Goal: Task Accomplishment & Management: Use online tool/utility

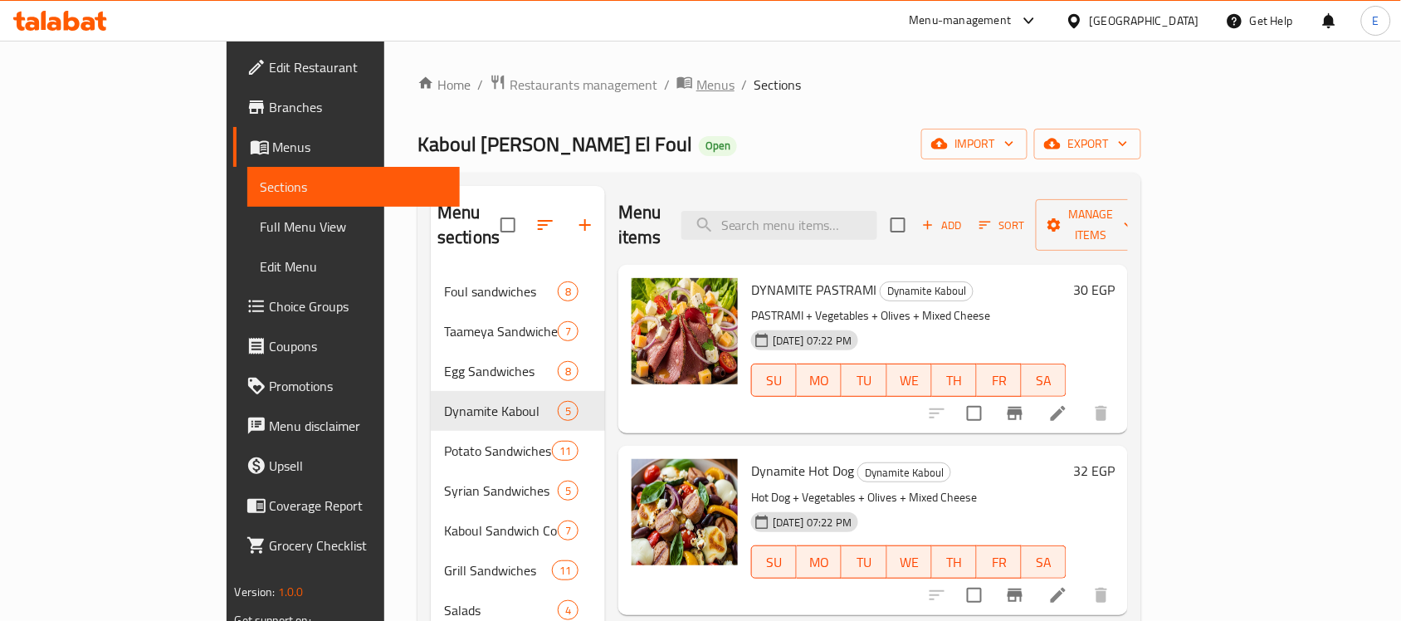
click at [696, 87] on span "Menus" at bounding box center [715, 85] width 38 height 20
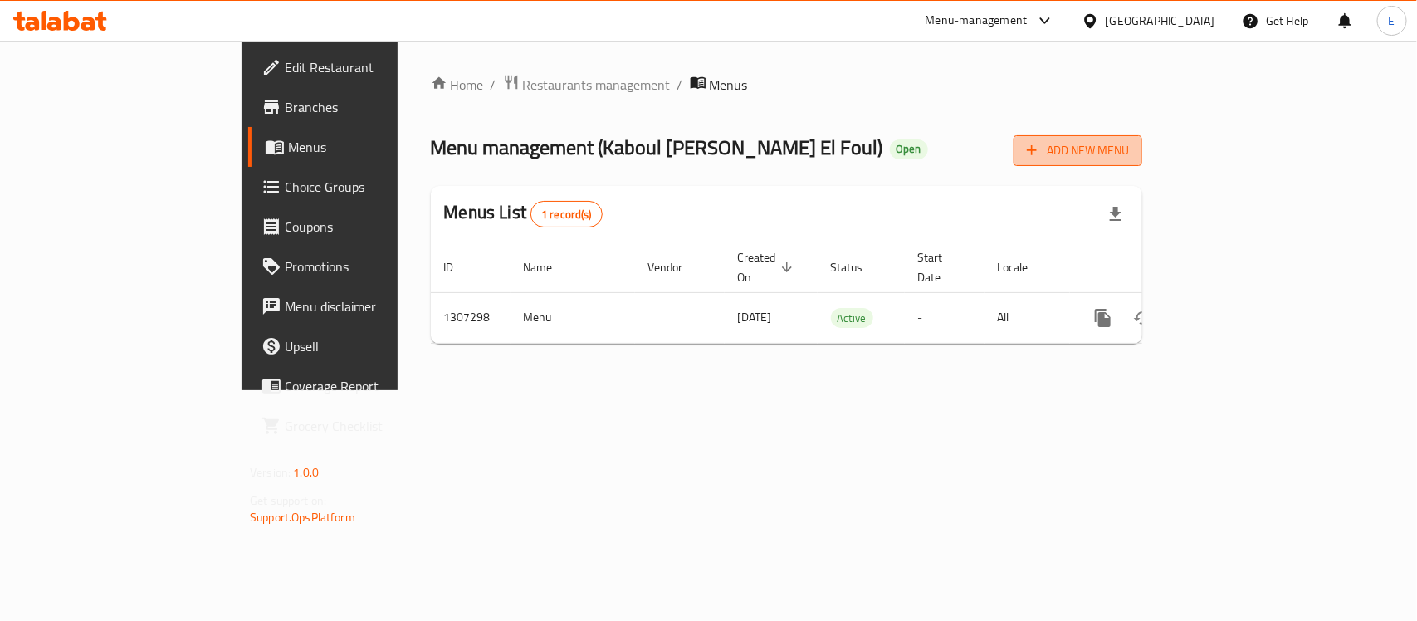
click at [1129, 155] on span "Add New Menu" at bounding box center [1078, 150] width 102 height 21
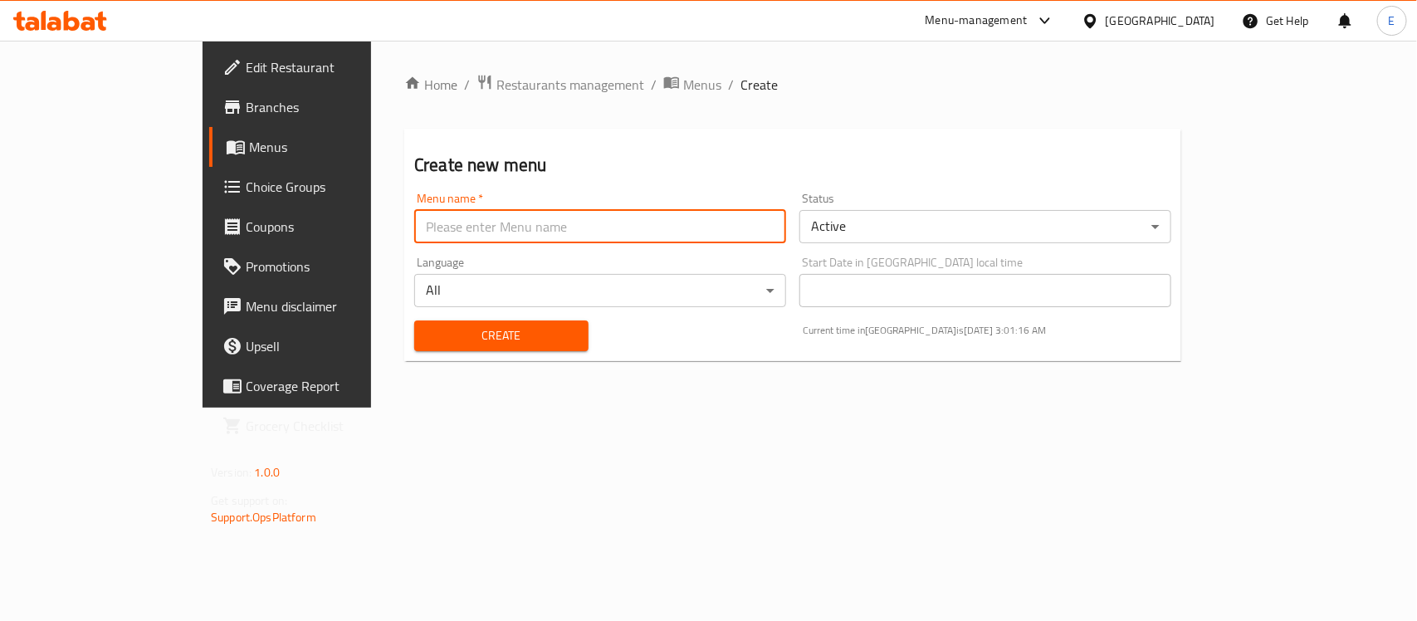
click at [686, 235] on input "text" at bounding box center [600, 226] width 372 height 33
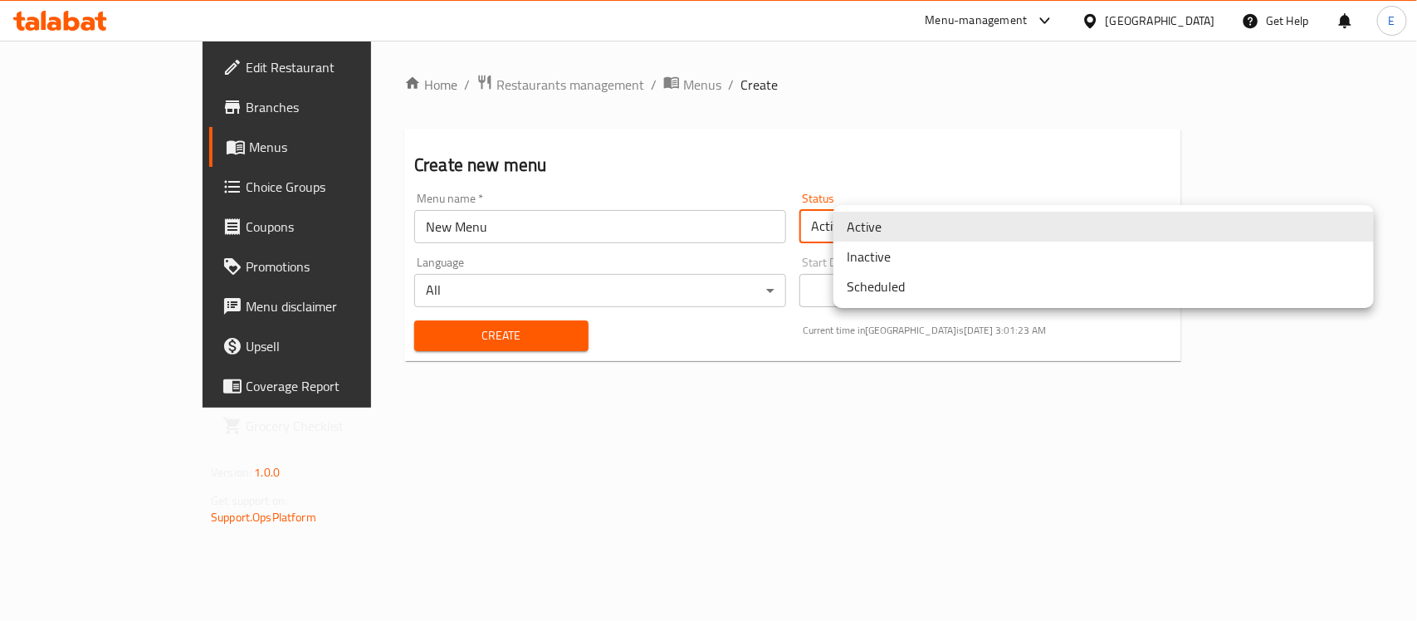
click at [877, 229] on body "​ Menu-management [GEOGRAPHIC_DATA] Get Help E Edit Restaurant Branches Menus C…" at bounding box center [708, 331] width 1417 height 580
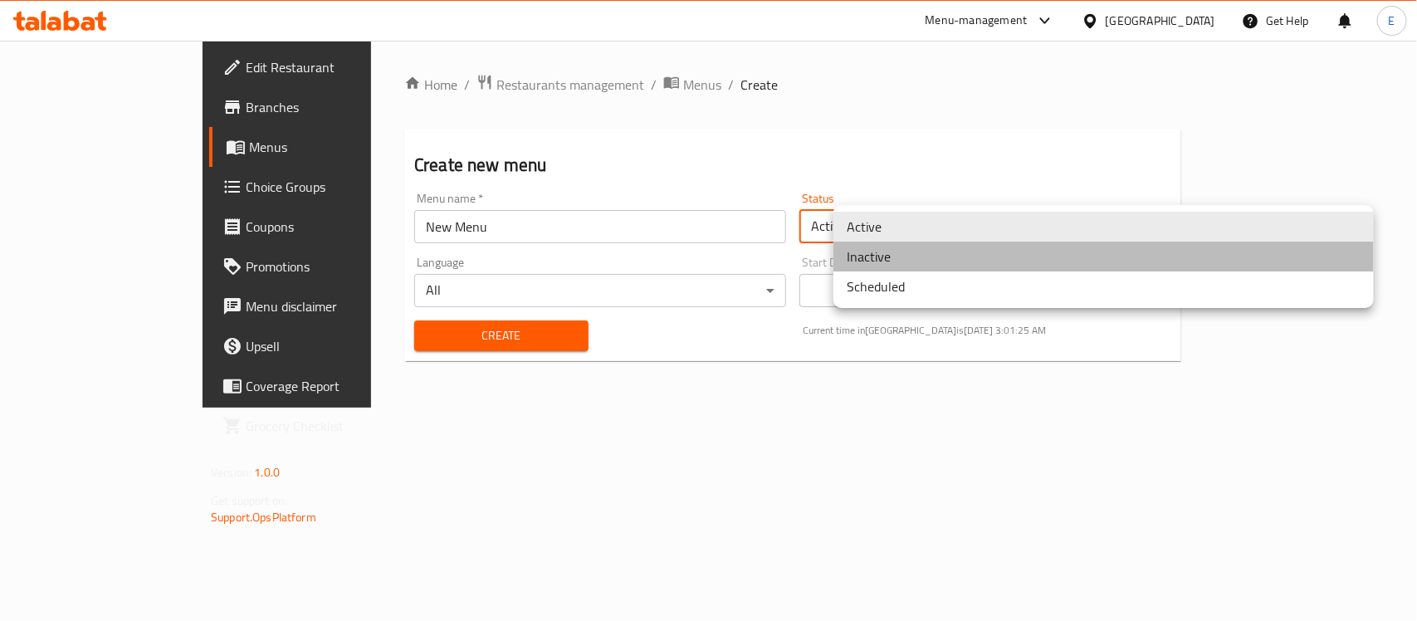
click at [918, 260] on li "Inactive" at bounding box center [1103, 257] width 540 height 30
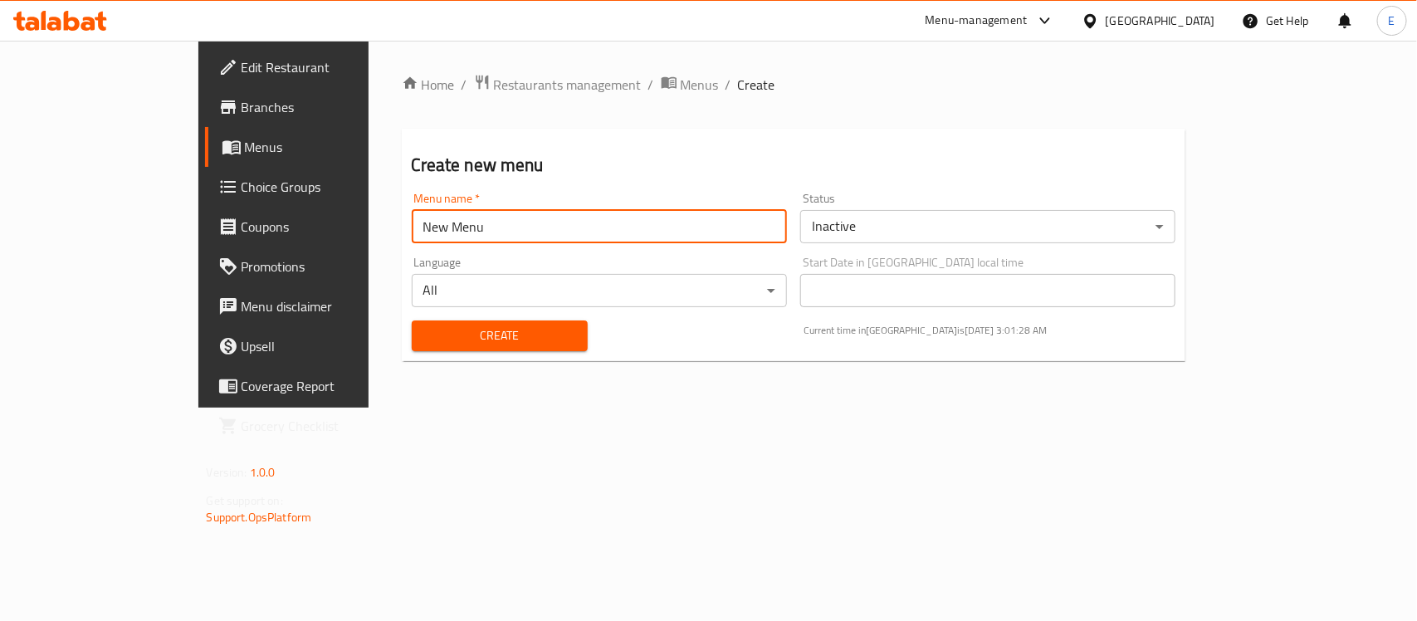
click at [679, 224] on input "New Menu" at bounding box center [599, 226] width 375 height 33
paste input "342456155"
type input "New Menu Case 342456155"
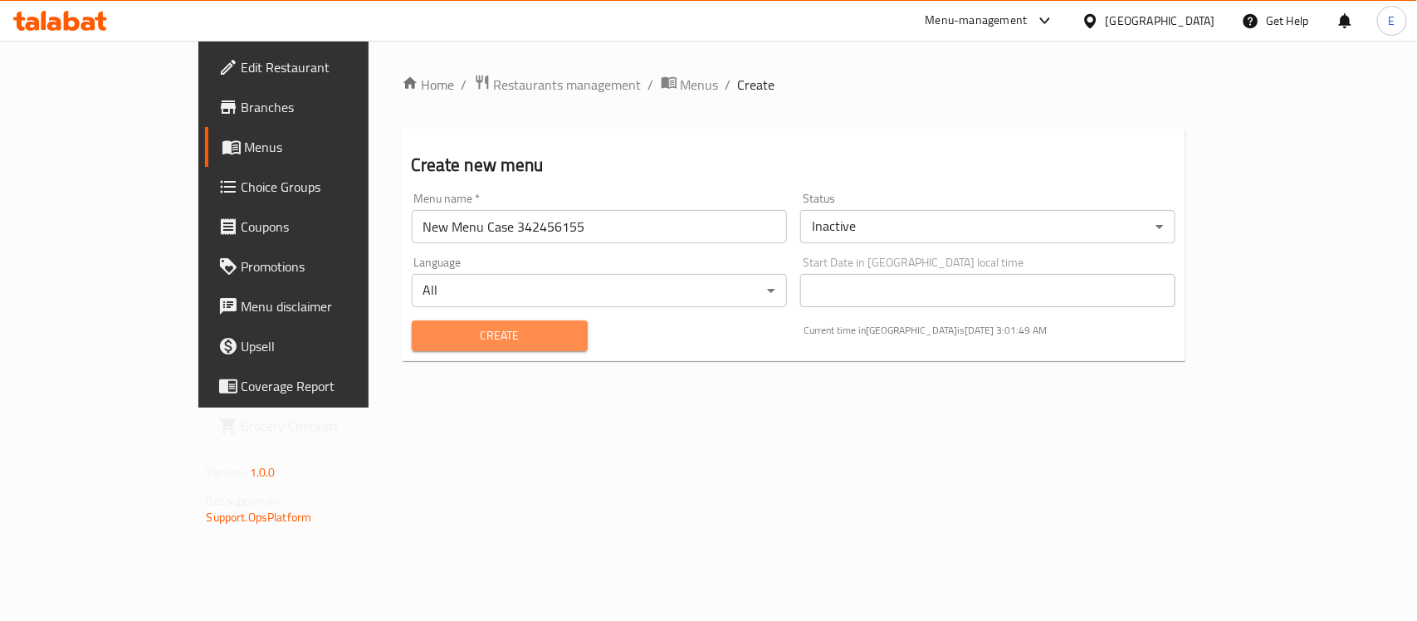
click at [447, 342] on span "Create" at bounding box center [499, 335] width 149 height 21
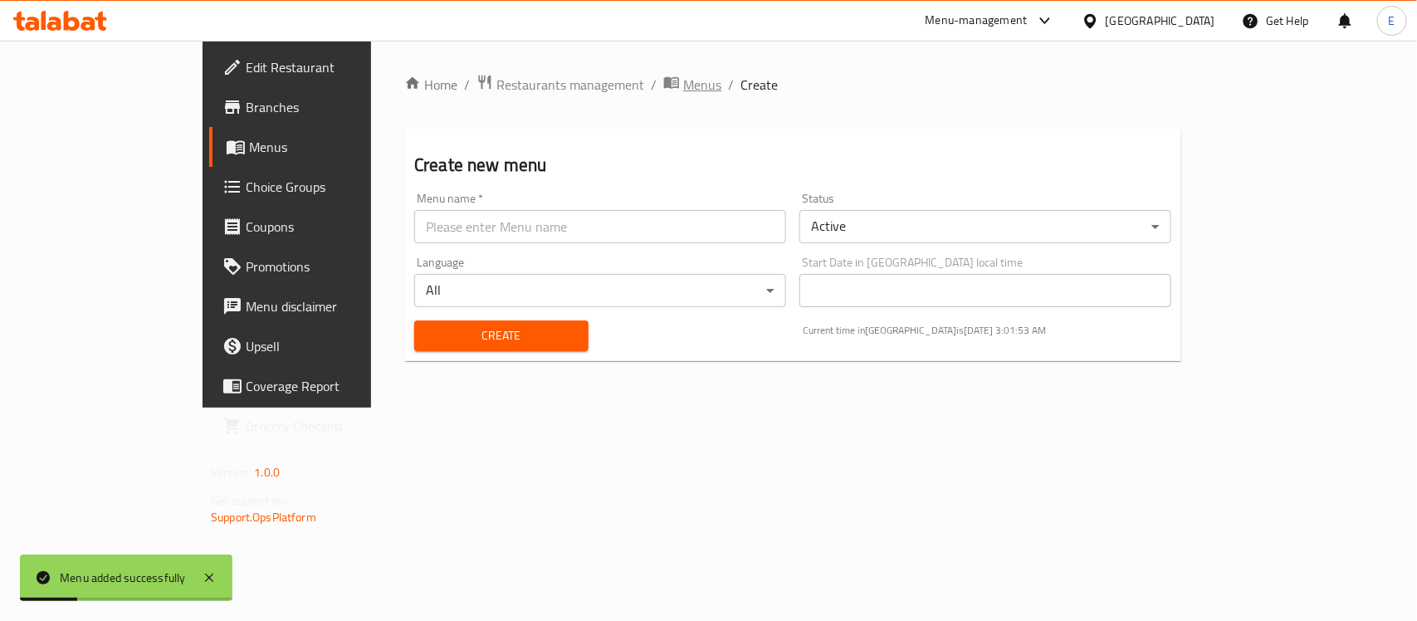
click at [683, 85] on span "Menus" at bounding box center [702, 85] width 38 height 20
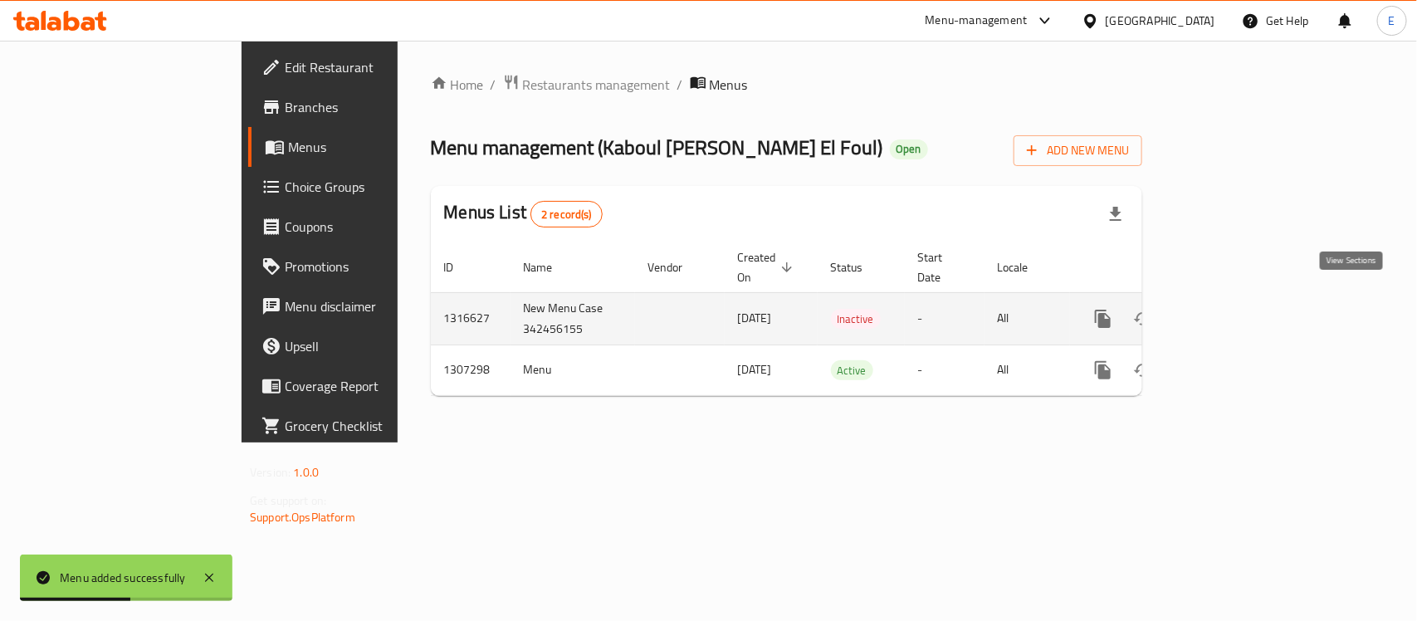
click at [1243, 314] on link "enhanced table" at bounding box center [1223, 319] width 40 height 40
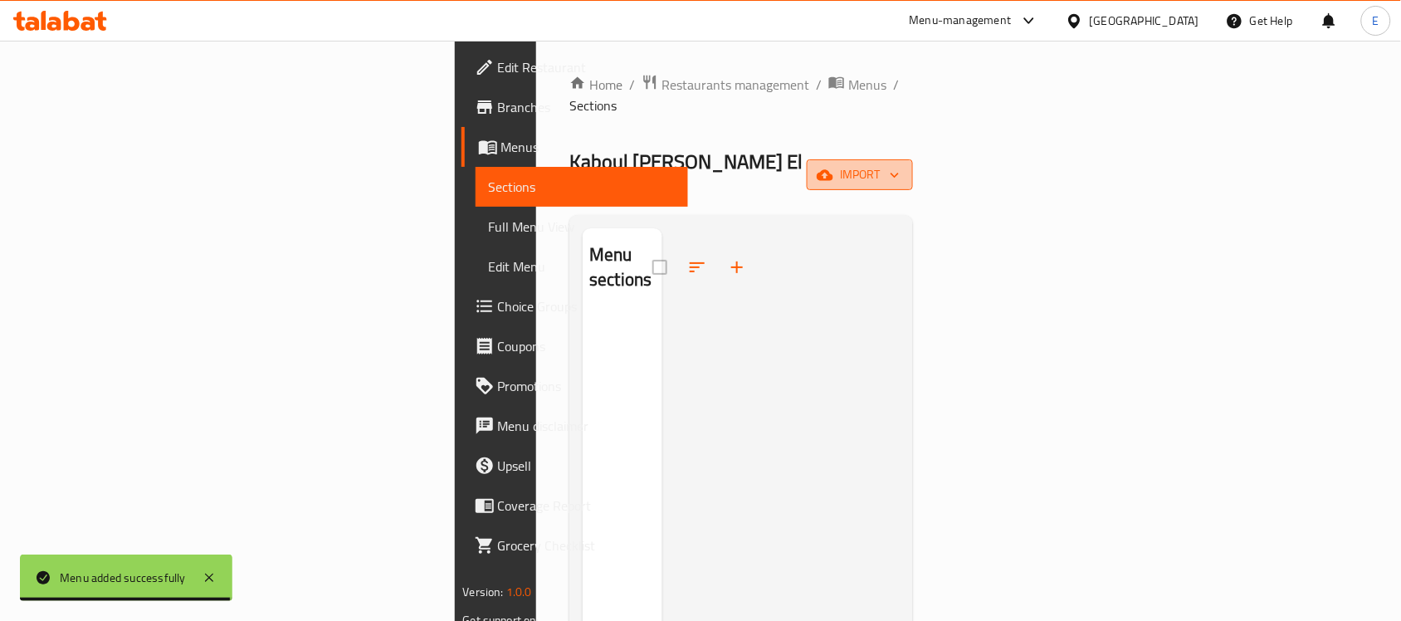
click at [900, 164] on span "import" at bounding box center [860, 174] width 80 height 21
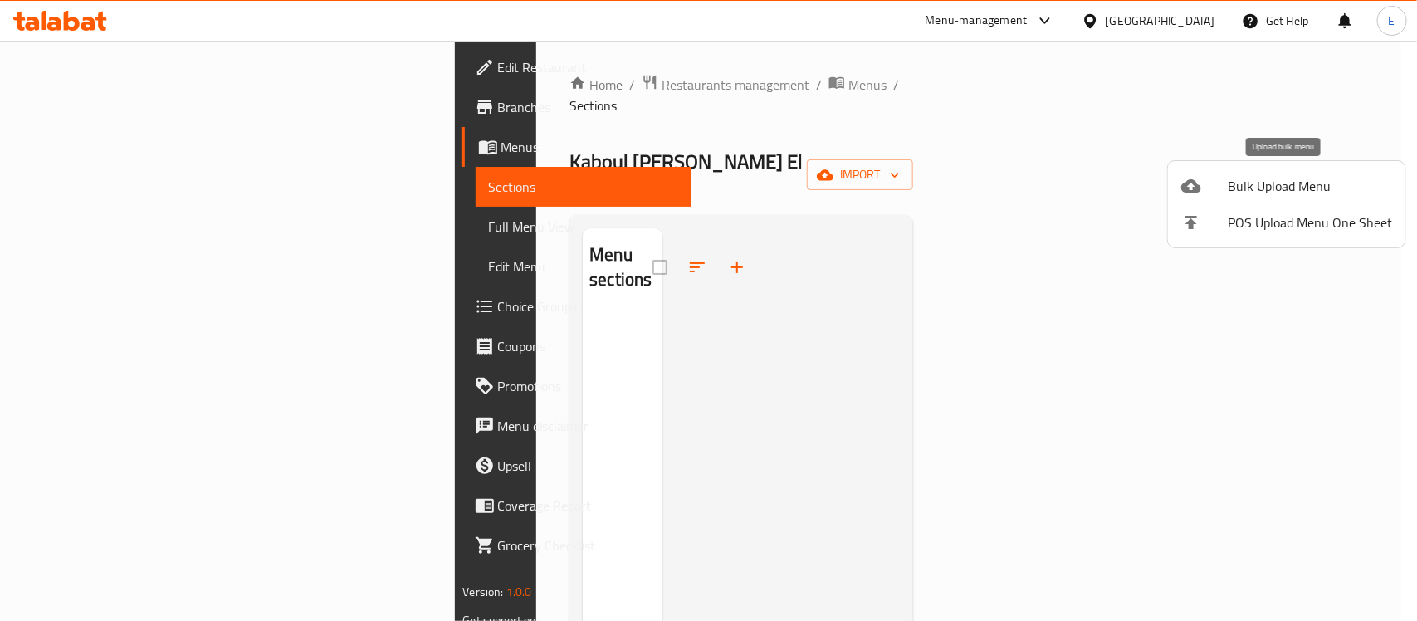
click at [1234, 188] on span "Bulk Upload Menu" at bounding box center [1310, 186] width 164 height 20
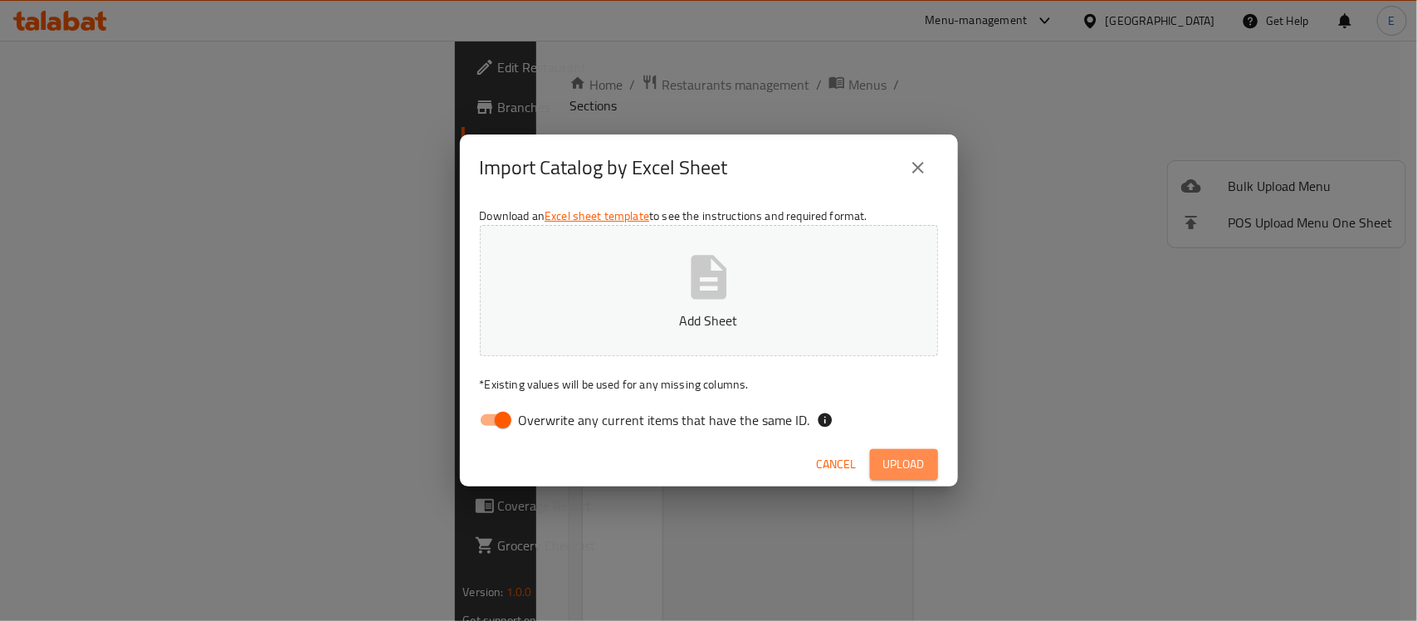
click at [884, 454] on span "Upload" at bounding box center [903, 464] width 41 height 21
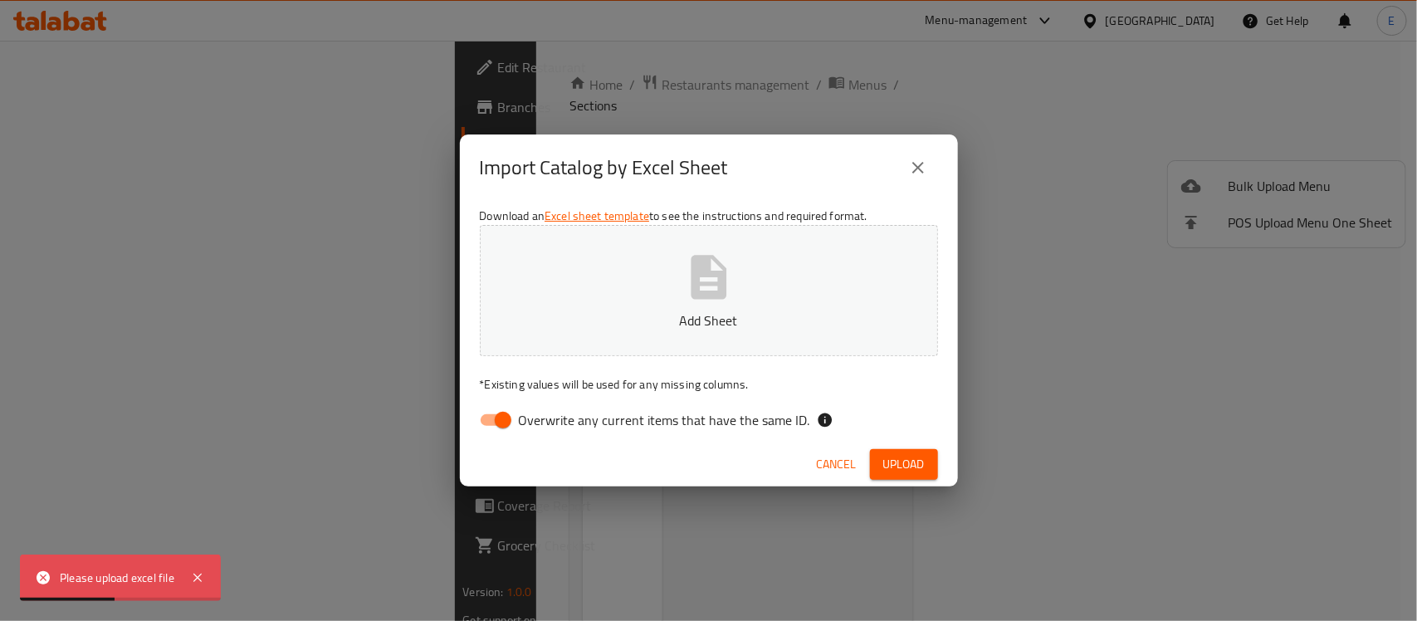
click at [500, 421] on input "Overwrite any current items that have the same ID." at bounding box center [503, 420] width 95 height 32
checkbox input "false"
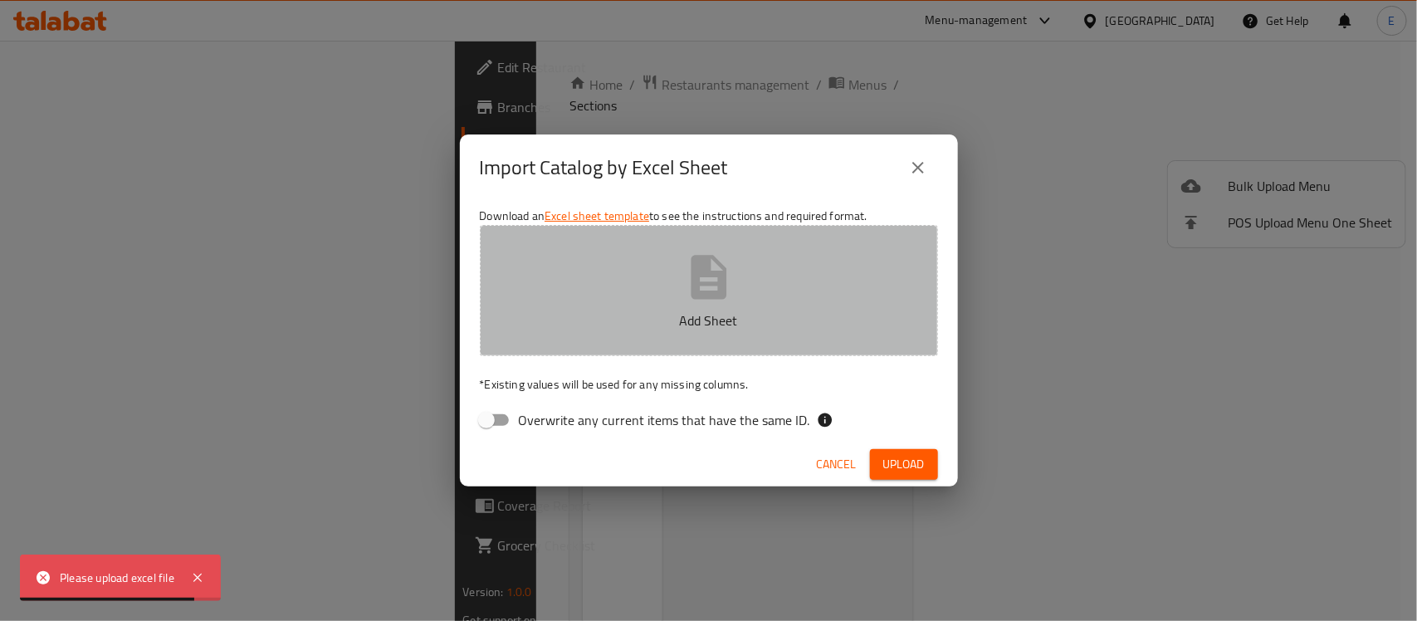
click at [747, 300] on button "Add Sheet" at bounding box center [709, 290] width 458 height 131
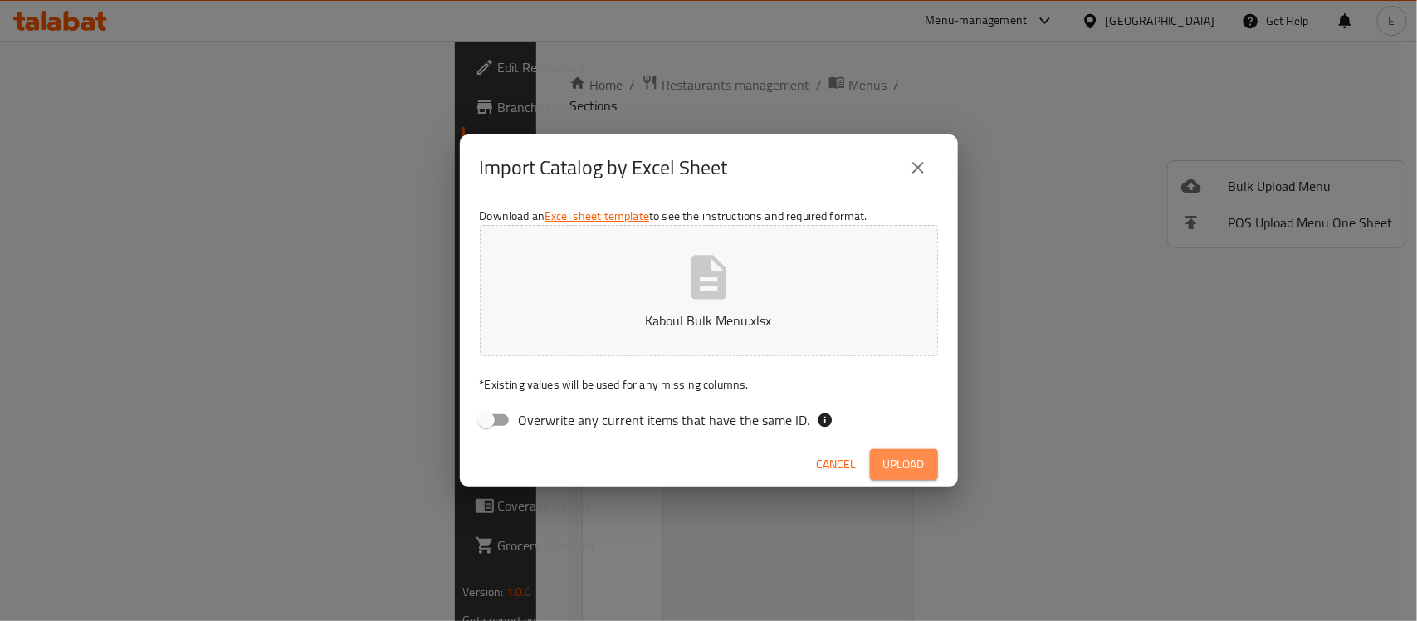
click at [895, 462] on span "Upload" at bounding box center [903, 464] width 41 height 21
